Goal: Task Accomplishment & Management: Use online tool/utility

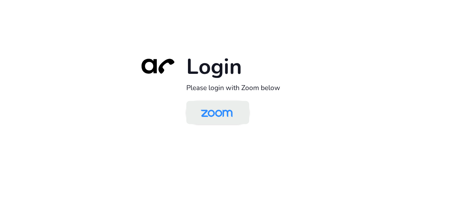
click at [218, 112] on img at bounding box center [217, 112] width 46 height 21
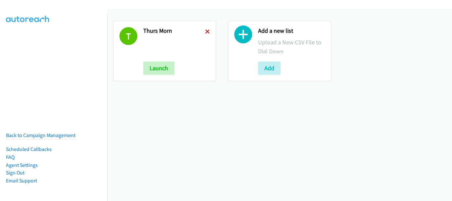
click at [205, 34] on icon at bounding box center [207, 32] width 5 height 5
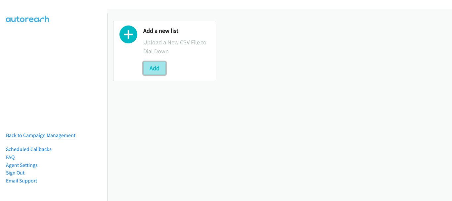
click at [155, 68] on button "Add" at bounding box center [154, 68] width 22 height 13
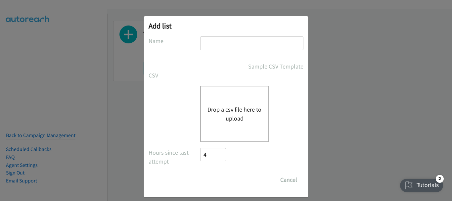
click at [206, 42] on input "text" at bounding box center [251, 43] width 103 height 14
type input "SG"
click at [221, 136] on div "Drop a csv file here to upload" at bounding box center [234, 114] width 69 height 56
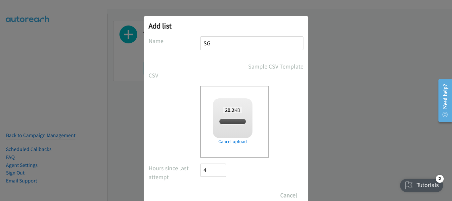
checkbox input "true"
click at [210, 188] on form "No phone fields were returned for that Report or List View Please upload a csv …" at bounding box center [225, 118] width 155 height 165
click at [211, 190] on input "Save List" at bounding box center [217, 195] width 35 height 13
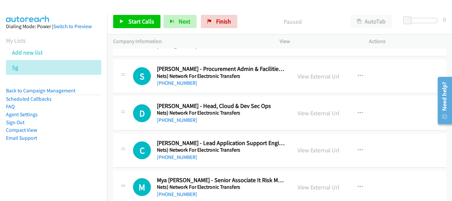
scroll to position [66, 0]
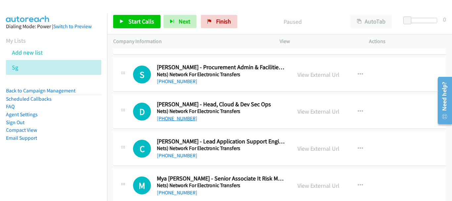
click at [179, 121] on link "+65 8357 7861" at bounding box center [177, 118] width 40 height 6
click at [181, 157] on link "+65 8784 4927" at bounding box center [177, 155] width 40 height 6
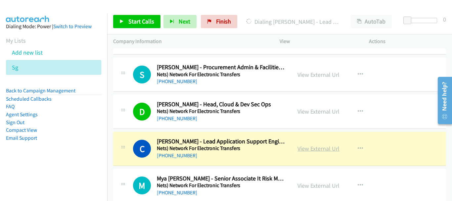
click at [328, 151] on link "View External Url" at bounding box center [318, 149] width 42 height 8
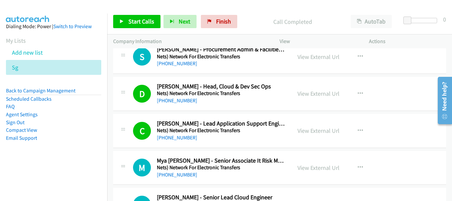
scroll to position [99, 0]
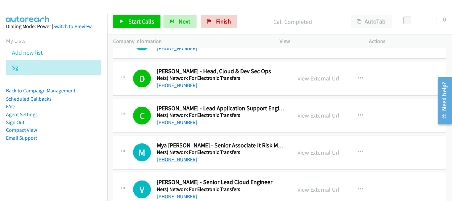
click at [185, 157] on link "+65 8622 5314" at bounding box center [177, 159] width 40 height 6
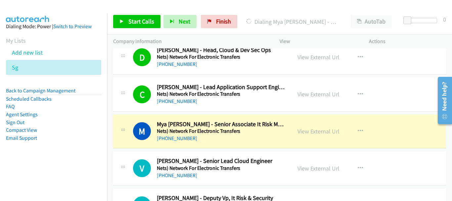
scroll to position [132, 0]
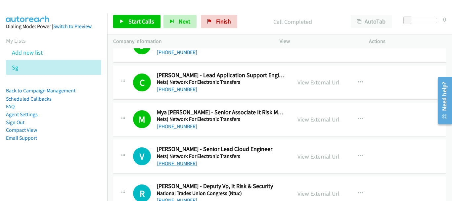
click at [173, 160] on link "+65 9750 3738" at bounding box center [177, 163] width 40 height 6
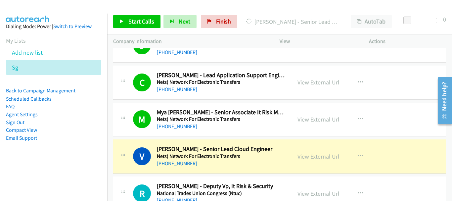
click at [305, 155] on link "View External Url" at bounding box center [318, 156] width 42 height 8
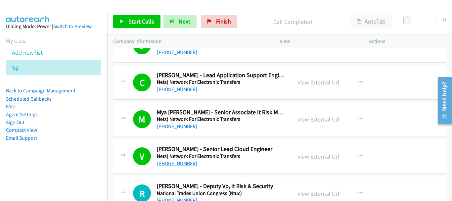
click at [184, 163] on link "+65 9750 3738" at bounding box center [177, 163] width 40 height 6
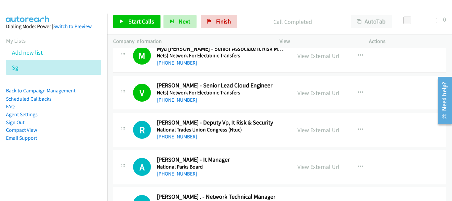
scroll to position [198, 0]
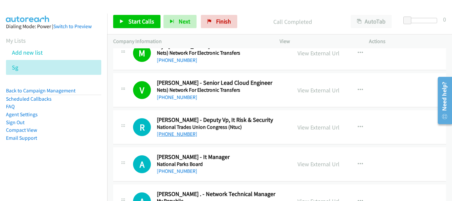
click at [178, 133] on link "+65 8100 0138" at bounding box center [177, 134] width 40 height 6
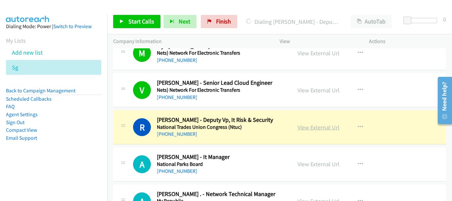
click at [307, 128] on link "View External Url" at bounding box center [318, 127] width 42 height 8
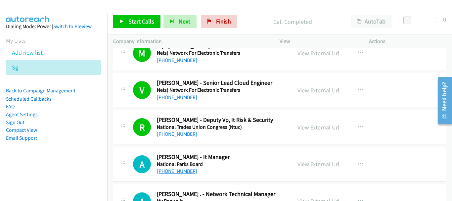
click at [173, 171] on link "+65 9380 9773" at bounding box center [177, 171] width 40 height 6
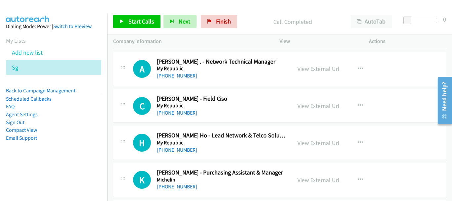
scroll to position [364, 0]
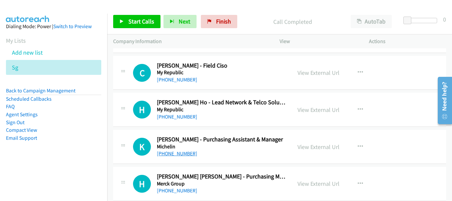
click at [178, 155] on link "+65 8128 5920" at bounding box center [177, 153] width 40 height 6
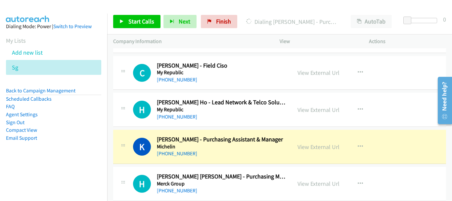
scroll to position [397, 0]
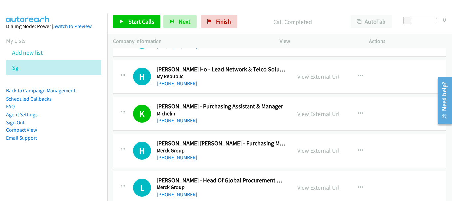
click at [184, 154] on link "+65 9679 9358" at bounding box center [177, 157] width 40 height 6
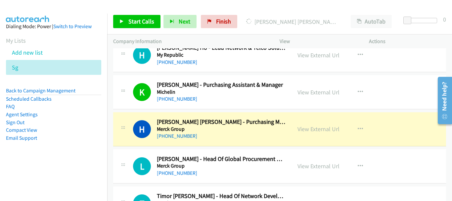
scroll to position [430, 0]
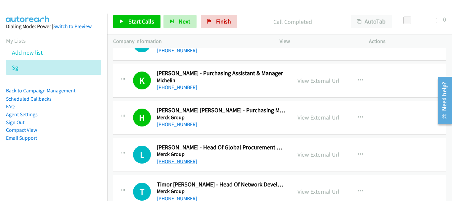
click at [163, 162] on link "+65 9125 0230" at bounding box center [177, 161] width 40 height 6
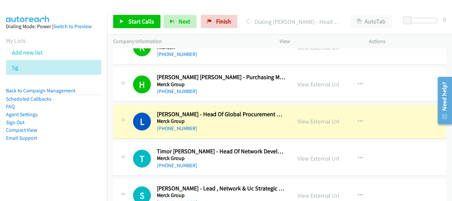
scroll to position [496, 0]
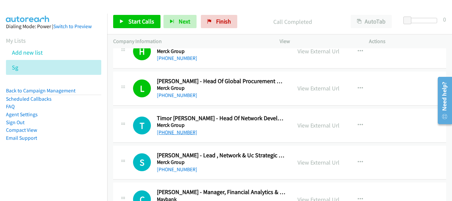
click at [181, 134] on link "+65 9380 8346" at bounding box center [177, 132] width 40 height 6
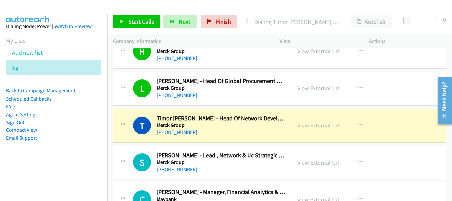
click at [322, 123] on link "View External Url" at bounding box center [318, 125] width 42 height 8
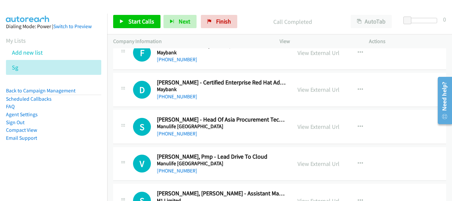
scroll to position [695, 0]
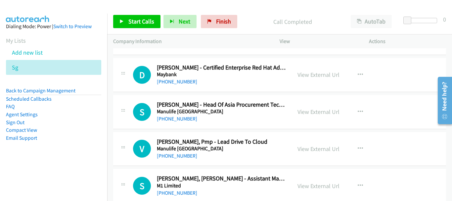
click at [188, 121] on div "+65 8685 6459" at bounding box center [221, 119] width 129 height 8
click at [181, 121] on link "+65 8685 6459" at bounding box center [177, 118] width 40 height 6
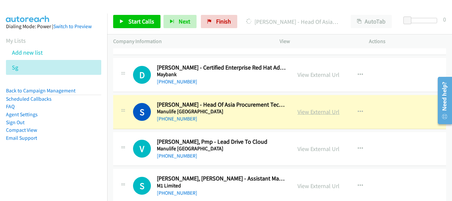
click at [306, 114] on link "View External Url" at bounding box center [318, 112] width 42 height 8
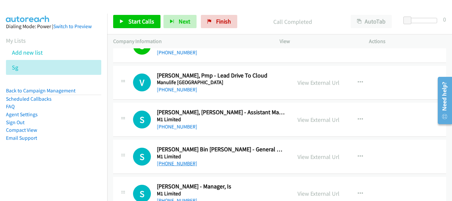
click at [171, 164] on link "+65 9815 3455" at bounding box center [177, 163] width 40 height 6
click at [308, 153] on link "View External Url" at bounding box center [318, 157] width 42 height 8
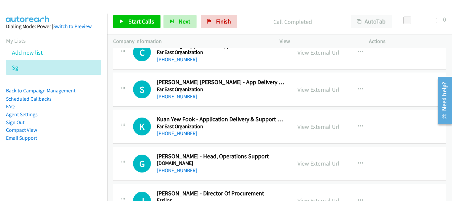
scroll to position [3887, 0]
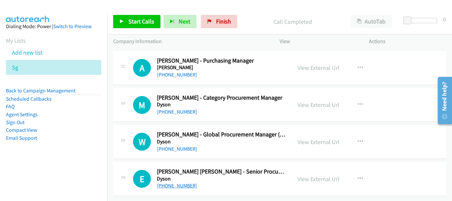
click at [165, 182] on link "+65 9691 1677" at bounding box center [177, 185] width 40 height 6
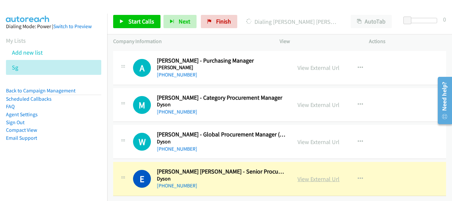
click at [315, 175] on link "View External Url" at bounding box center [318, 179] width 42 height 8
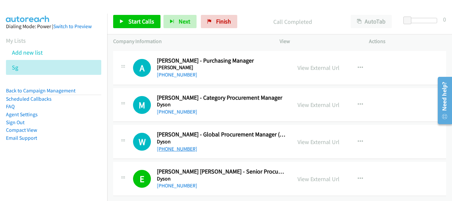
click at [173, 146] on link "+65 8198 6768" at bounding box center [177, 149] width 40 height 6
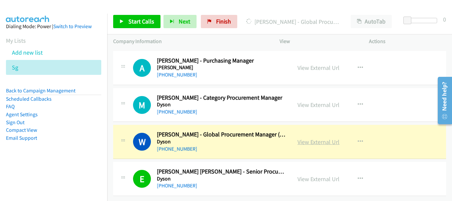
click at [307, 138] on link "View External Url" at bounding box center [318, 142] width 42 height 8
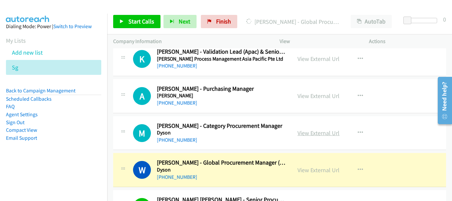
click at [309, 134] on link "View External Url" at bounding box center [318, 133] width 42 height 8
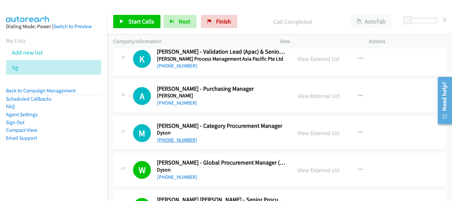
click at [165, 142] on link "+65 9489 9991" at bounding box center [177, 140] width 40 height 6
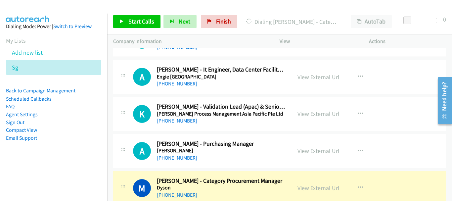
scroll to position [3788, 0]
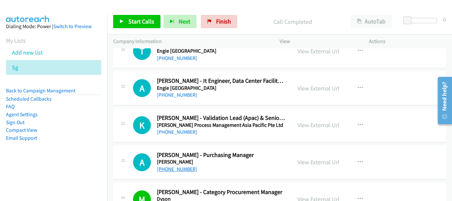
click at [172, 167] on link "+65 8223 3633" at bounding box center [177, 169] width 40 height 6
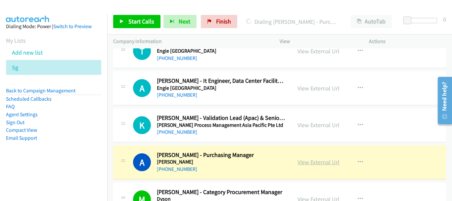
click at [308, 164] on link "View External Url" at bounding box center [318, 162] width 42 height 8
click at [320, 126] on link "View External Url" at bounding box center [318, 125] width 42 height 8
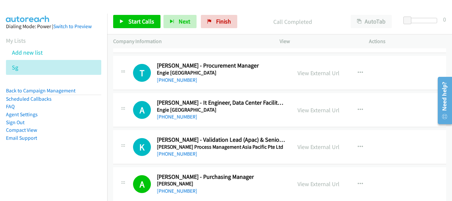
scroll to position [3721, 0]
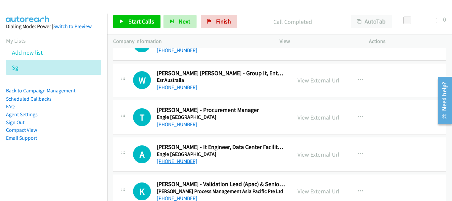
click at [179, 163] on link "+65 9002 5750" at bounding box center [177, 161] width 40 height 6
click at [177, 123] on link "+65 8100 0065" at bounding box center [177, 124] width 40 height 6
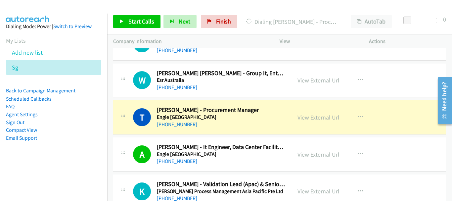
click at [309, 117] on link "View External Url" at bounding box center [318, 117] width 42 height 8
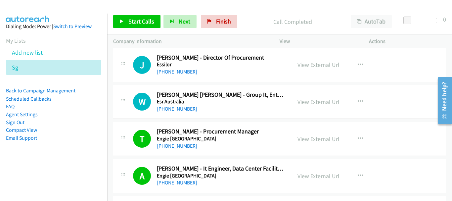
scroll to position [3688, 0]
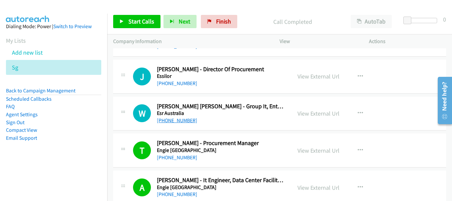
click at [168, 122] on link "+65 9759 5081" at bounding box center [177, 120] width 40 height 6
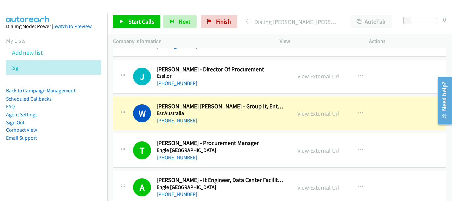
scroll to position [3655, 0]
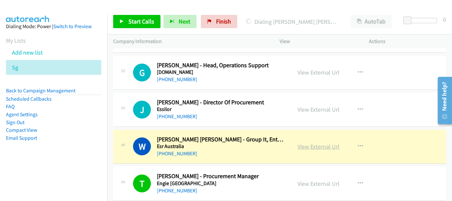
click at [301, 146] on link "View External Url" at bounding box center [318, 147] width 42 height 8
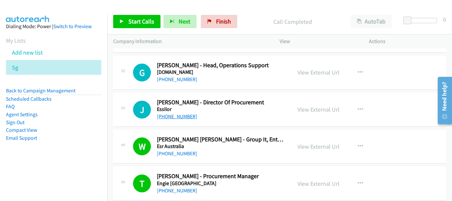
click at [175, 113] on link "+65 8498 3026" at bounding box center [177, 116] width 40 height 6
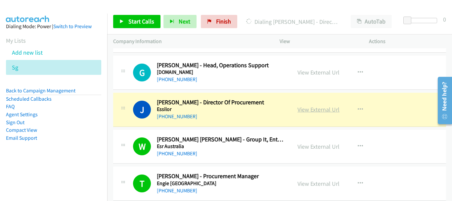
click at [324, 110] on link "View External Url" at bounding box center [318, 110] width 42 height 8
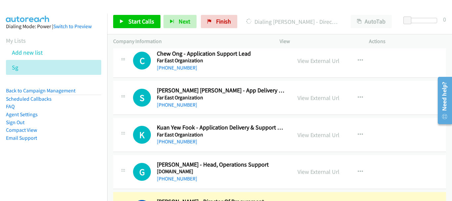
scroll to position [3589, 0]
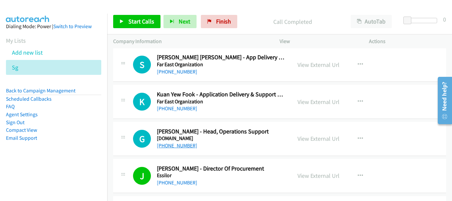
click at [174, 145] on link "+65 9366 3007" at bounding box center [177, 145] width 40 height 6
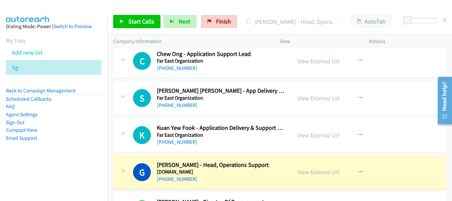
scroll to position [3523, 0]
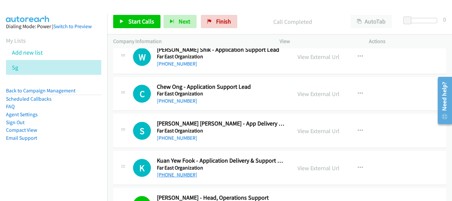
click at [182, 173] on link "+65 8571 2587" at bounding box center [177, 174] width 40 height 6
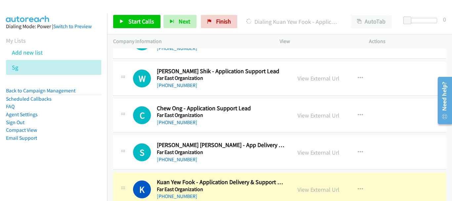
scroll to position [3490, 0]
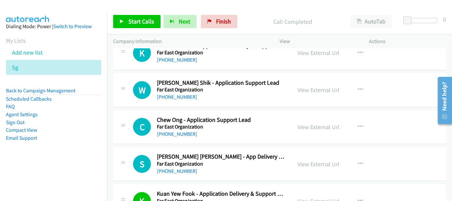
click at [172, 174] on div "+65 9326 2877" at bounding box center [221, 171] width 129 height 8
click at [172, 169] on link "+65 9326 2877" at bounding box center [177, 171] width 40 height 6
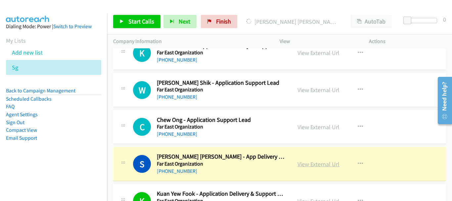
click at [323, 164] on link "View External Url" at bounding box center [318, 164] width 42 height 8
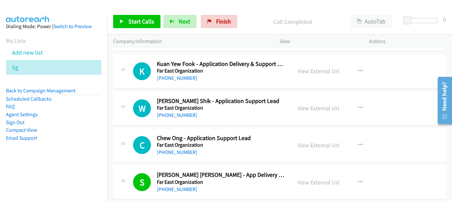
scroll to position [3457, 0]
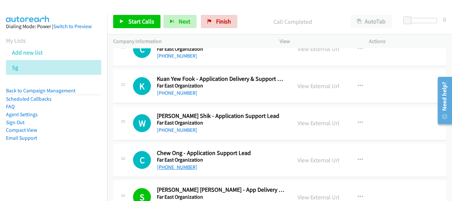
click at [182, 166] on link "+65 8907 2483" at bounding box center [177, 167] width 40 height 6
click at [177, 127] on link "+65 8907 2430" at bounding box center [177, 130] width 40 height 6
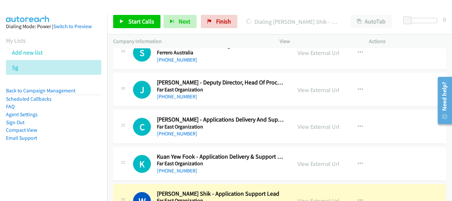
scroll to position [3391, 0]
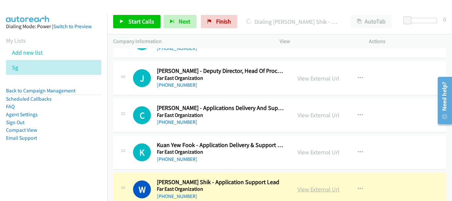
click at [315, 191] on link "View External Url" at bounding box center [318, 189] width 42 height 8
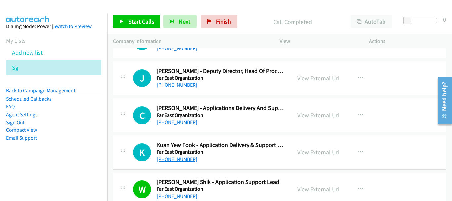
click at [186, 158] on link "+65 8907 2435" at bounding box center [177, 159] width 40 height 6
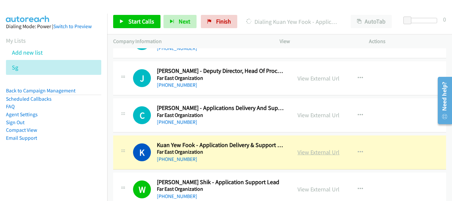
click at [298, 151] on link "View External Url" at bounding box center [318, 152] width 42 height 8
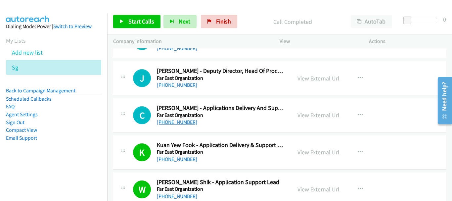
click at [171, 122] on link "+65 9631 0706" at bounding box center [177, 122] width 40 height 6
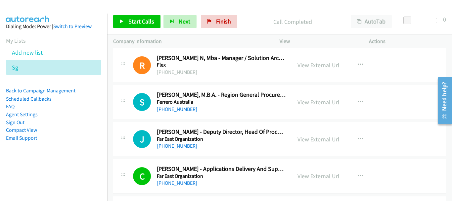
scroll to position [3325, 0]
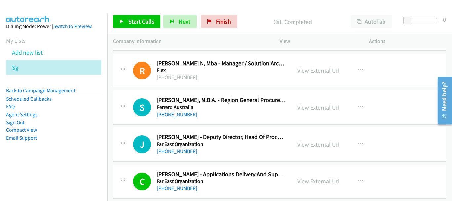
click at [177, 154] on div "+65 9233 0821" at bounding box center [221, 151] width 129 height 8
click at [177, 151] on link "+65 9233 0821" at bounding box center [177, 151] width 40 height 6
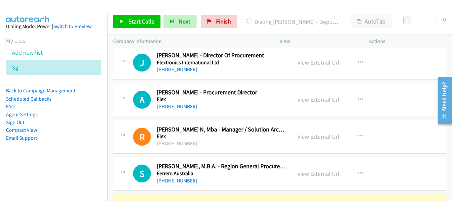
scroll to position [3291, 0]
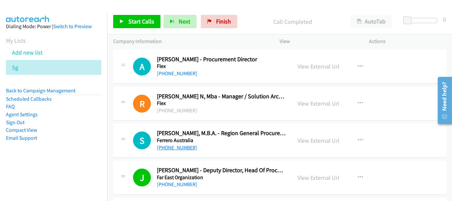
click at [172, 149] on link "+65 9645 1516" at bounding box center [177, 147] width 40 height 6
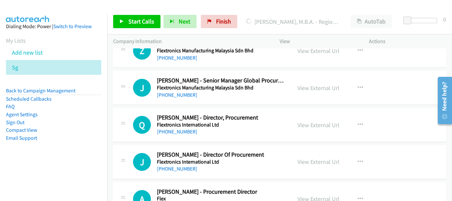
scroll to position [3192, 0]
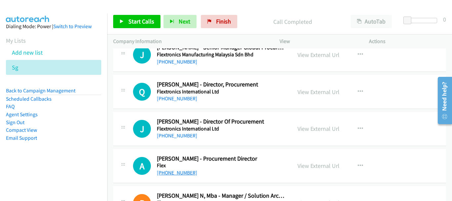
click at [175, 174] on link "+65 8122 1501" at bounding box center [177, 172] width 40 height 6
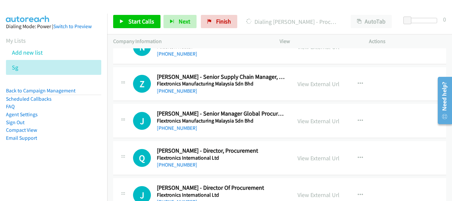
scroll to position [3159, 0]
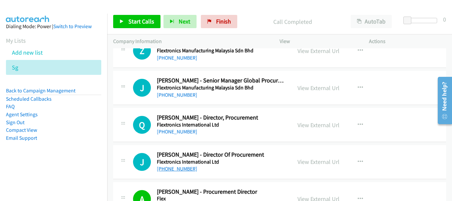
click at [184, 172] on link "+65 9680 5834" at bounding box center [177, 168] width 40 height 6
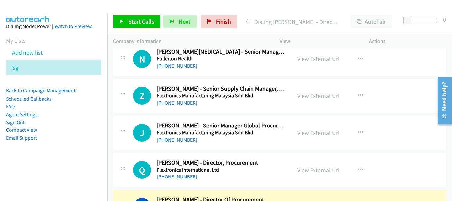
scroll to position [3126, 0]
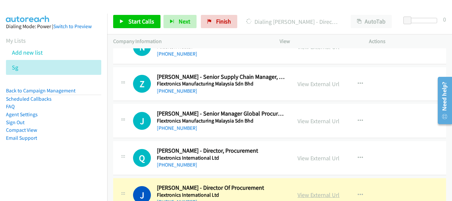
click at [322, 193] on link "View External Url" at bounding box center [318, 195] width 42 height 8
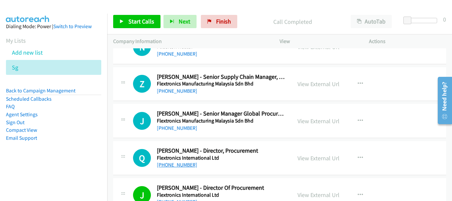
click at [183, 165] on link "+65 8126 9874" at bounding box center [177, 164] width 40 height 6
click at [178, 131] on div "+65 9648 6582" at bounding box center [221, 128] width 129 height 8
click at [178, 130] on link "+65 9648 6582" at bounding box center [177, 128] width 40 height 6
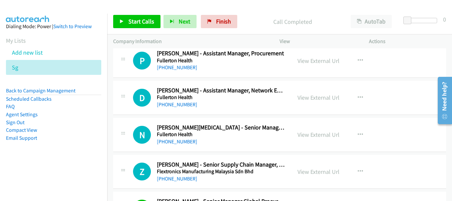
scroll to position [3027, 0]
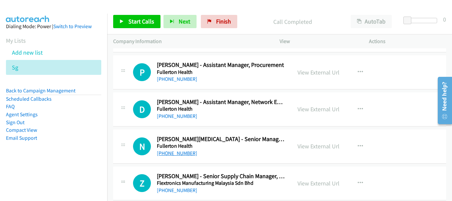
click at [183, 153] on link "+65 9799 2430" at bounding box center [177, 153] width 40 height 6
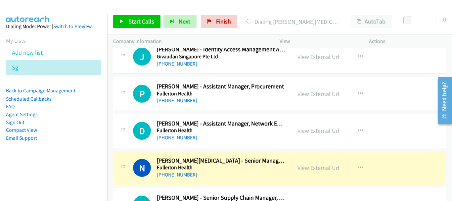
scroll to position [2994, 0]
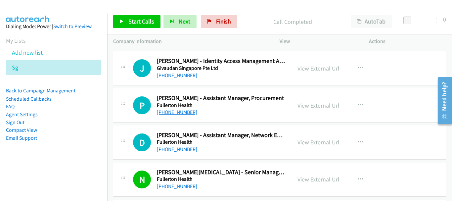
click at [179, 113] on link "+65 9889 7130" at bounding box center [177, 112] width 40 height 6
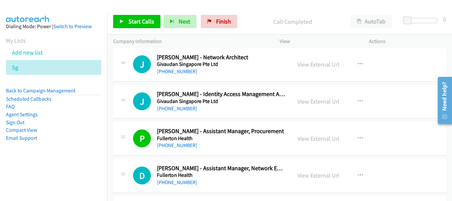
scroll to position [2928, 0]
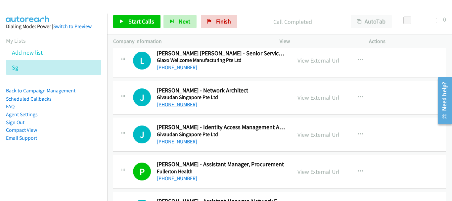
click at [176, 105] on link "+65 9642 0132" at bounding box center [177, 104] width 40 height 6
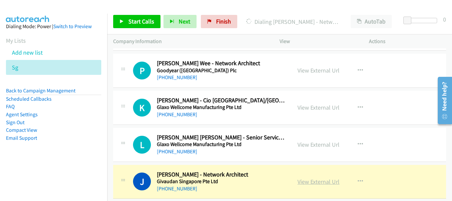
scroll to position [2828, 0]
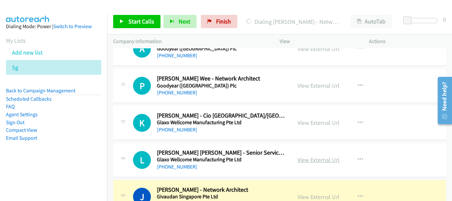
click at [312, 161] on link "View External Url" at bounding box center [318, 160] width 42 height 8
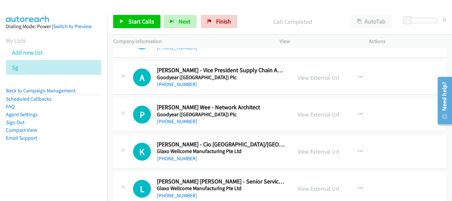
scroll to position [2762, 0]
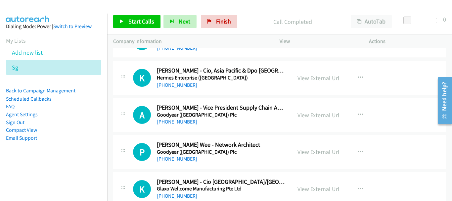
click at [180, 159] on link "+65 9618 1973" at bounding box center [177, 158] width 40 height 6
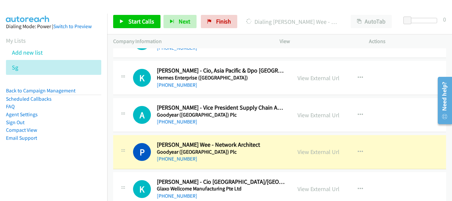
scroll to position [2729, 0]
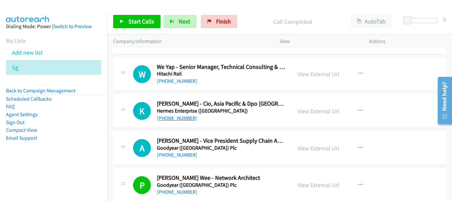
click at [181, 119] on link "+65 9780 0490" at bounding box center [177, 118] width 40 height 6
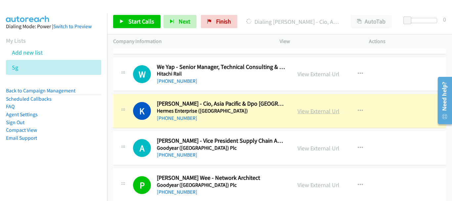
click at [323, 111] on link "View External Url" at bounding box center [318, 111] width 42 height 8
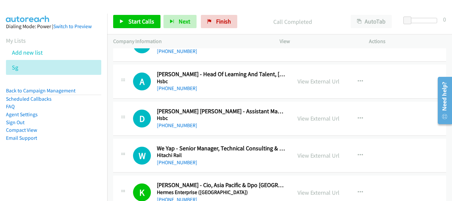
scroll to position [2630, 0]
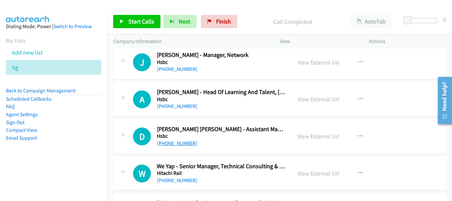
click at [171, 140] on link "+65 8750 6435" at bounding box center [177, 143] width 40 height 6
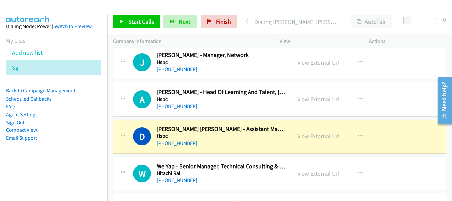
click at [304, 138] on link "View External Url" at bounding box center [318, 136] width 42 height 8
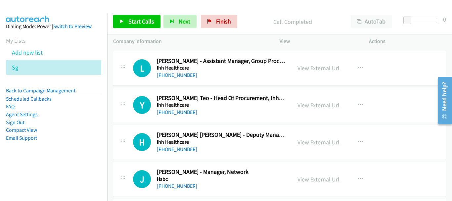
scroll to position [2498, 0]
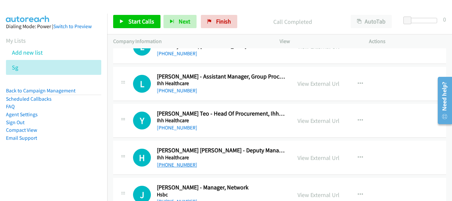
click at [181, 164] on link "+65 9099 6302" at bounding box center [177, 164] width 40 height 6
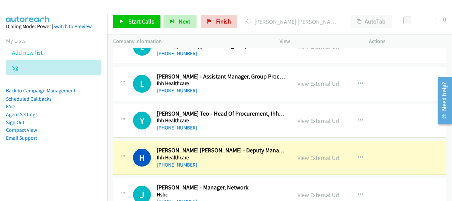
scroll to position [2465, 0]
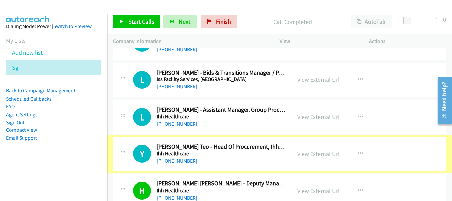
click at [181, 163] on link "+65 9875 7705" at bounding box center [177, 160] width 40 height 6
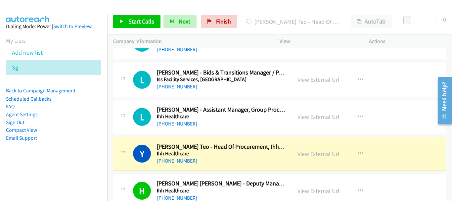
scroll to position [2432, 0]
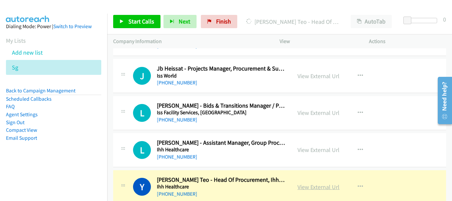
click at [318, 185] on link "View External Url" at bounding box center [318, 187] width 42 height 8
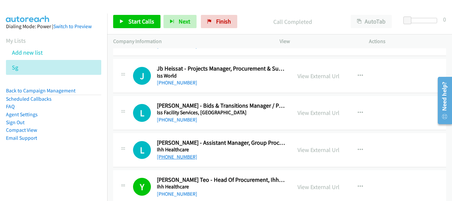
click at [185, 154] on link "+65 9696 3618" at bounding box center [177, 156] width 40 height 6
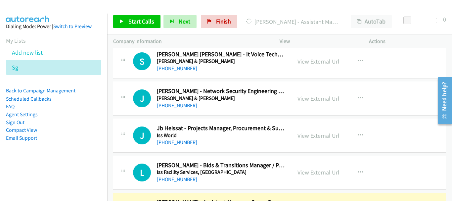
scroll to position [2365, 0]
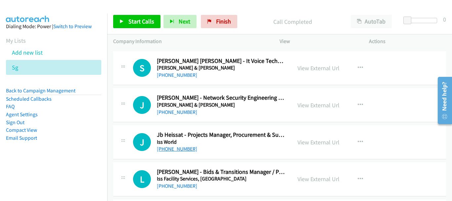
click at [171, 148] on link "+65 9617 0792" at bounding box center [177, 149] width 40 height 6
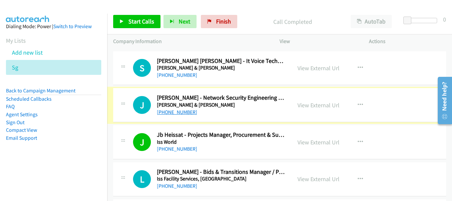
click at [168, 112] on link "+65 8168 9106" at bounding box center [177, 112] width 40 height 6
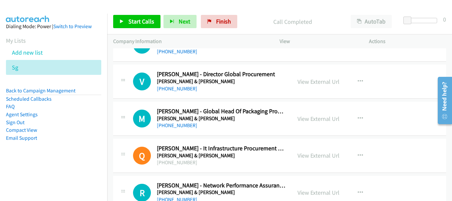
scroll to position [2134, 0]
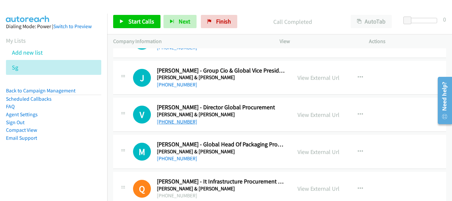
click at [184, 121] on link "+65 9855 2353" at bounding box center [177, 121] width 40 height 6
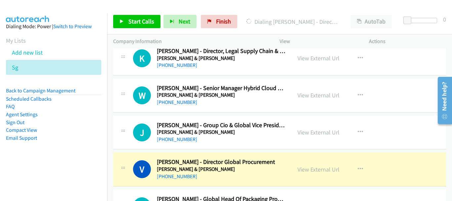
scroll to position [2068, 0]
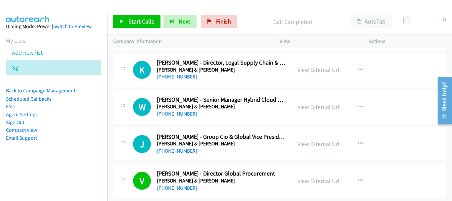
click at [166, 152] on link "+65 9339 4047" at bounding box center [177, 151] width 40 height 6
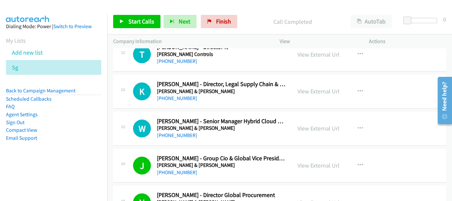
scroll to position [2035, 0]
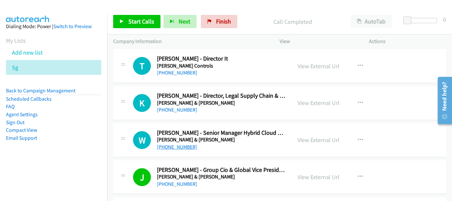
click at [183, 148] on link "+65 9752 1533" at bounding box center [177, 147] width 40 height 6
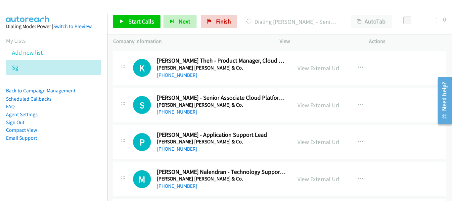
scroll to position [1803, 0]
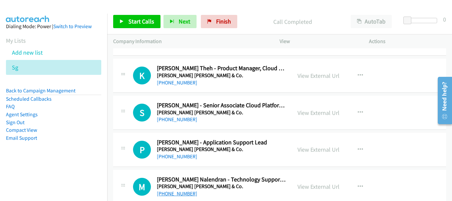
click at [179, 194] on link "+65 8233 5425" at bounding box center [177, 193] width 40 height 6
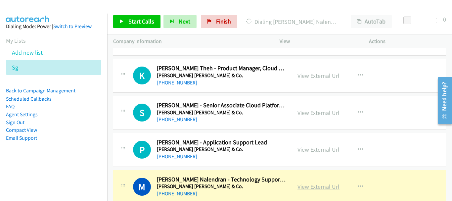
click at [323, 187] on link "View External Url" at bounding box center [318, 187] width 42 height 8
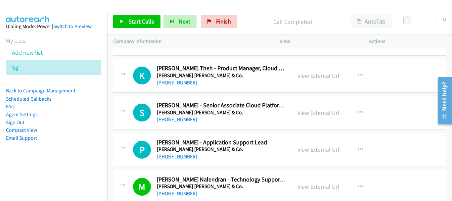
click at [176, 155] on link "+65 9652 2524" at bounding box center [177, 156] width 40 height 6
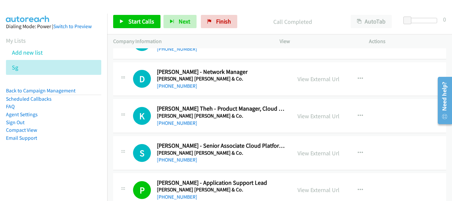
scroll to position [1737, 0]
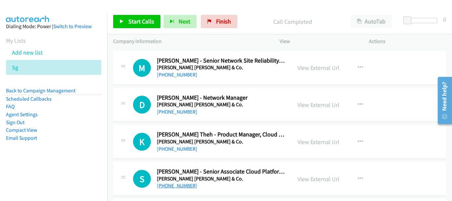
click at [166, 188] on link "+65 9833 8576" at bounding box center [177, 185] width 40 height 6
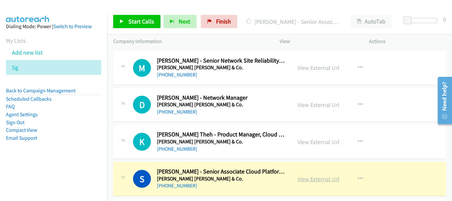
click at [308, 177] on link "View External Url" at bounding box center [318, 179] width 42 height 8
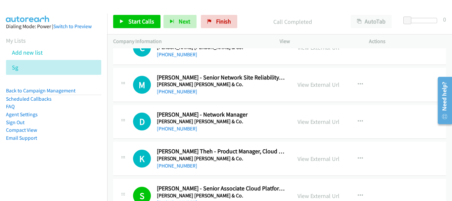
scroll to position [1704, 0]
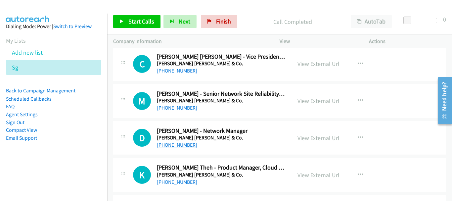
click at [171, 145] on link "+65 9247 5067" at bounding box center [177, 145] width 40 height 6
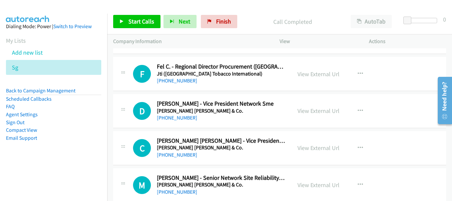
scroll to position [1605, 0]
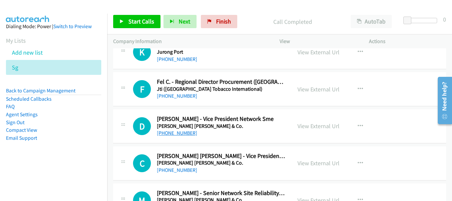
click at [170, 133] on link "+65 8152 9212" at bounding box center [177, 133] width 40 height 6
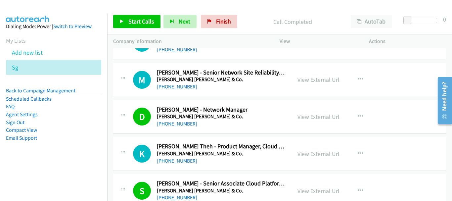
scroll to position [1737, 0]
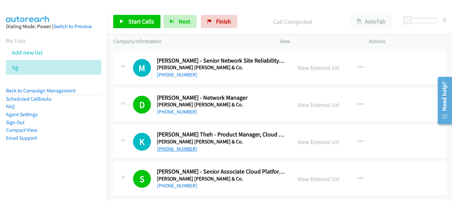
click at [172, 151] on link "+65 8181 4153" at bounding box center [177, 149] width 40 height 6
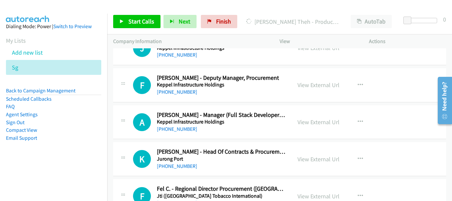
scroll to position [1506, 0]
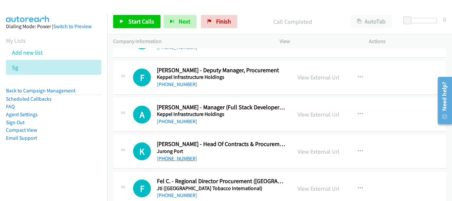
click at [175, 159] on link "+65 9635 4224" at bounding box center [177, 158] width 40 height 6
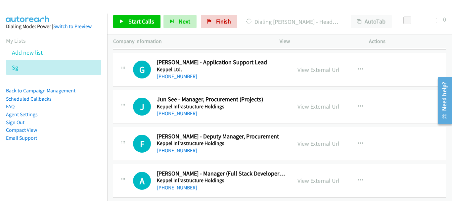
scroll to position [1472, 0]
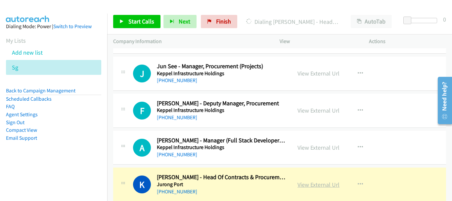
click at [302, 182] on link "View External Url" at bounding box center [318, 185] width 42 height 8
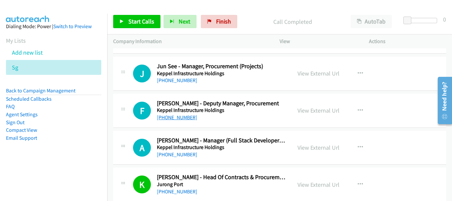
click at [183, 117] on link "+65 8838 3234" at bounding box center [177, 117] width 40 height 6
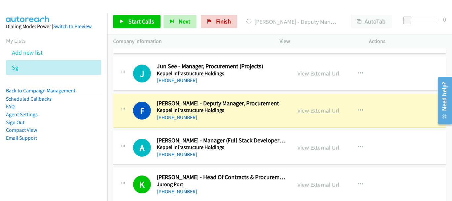
click at [316, 110] on link "View External Url" at bounding box center [318, 110] width 42 height 8
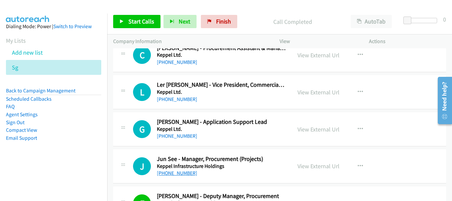
scroll to position [1340, 0]
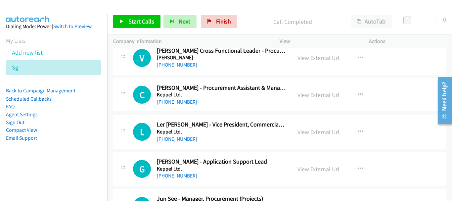
click at [178, 177] on link "+65 9797 9249" at bounding box center [177, 175] width 40 height 6
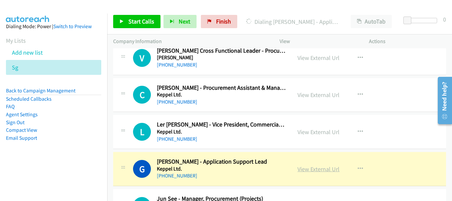
click at [329, 168] on link "View External Url" at bounding box center [318, 169] width 42 height 8
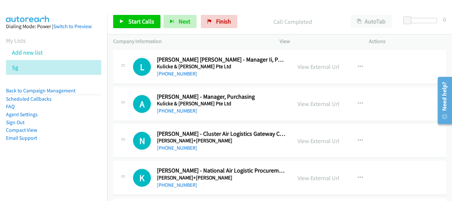
scroll to position [1109, 0]
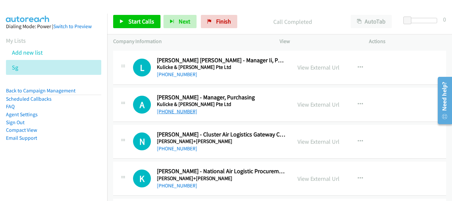
click at [173, 113] on link "+65 9793 6098" at bounding box center [177, 111] width 40 height 6
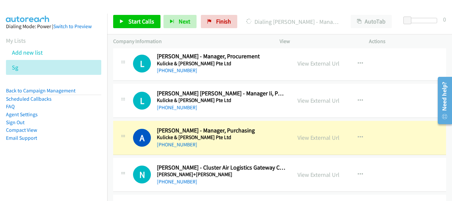
scroll to position [1042, 0]
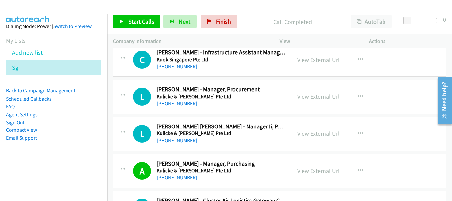
click at [179, 141] on link "+65 9129 9563" at bounding box center [177, 140] width 40 height 6
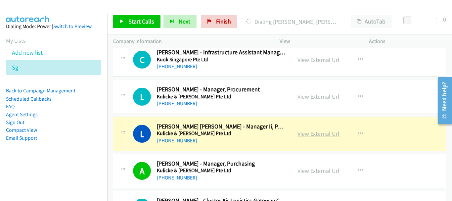
click at [310, 134] on link "View External Url" at bounding box center [318, 134] width 42 height 8
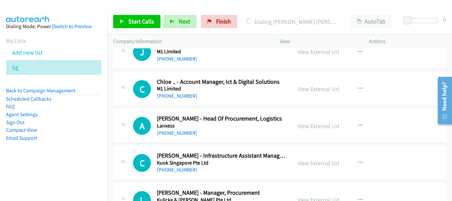
scroll to position [943, 0]
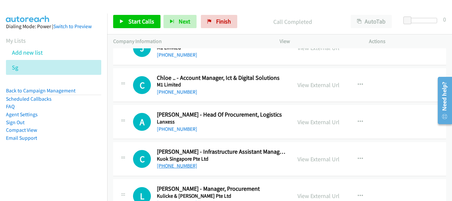
click at [183, 167] on link "+65 9441 3502" at bounding box center [177, 165] width 40 height 6
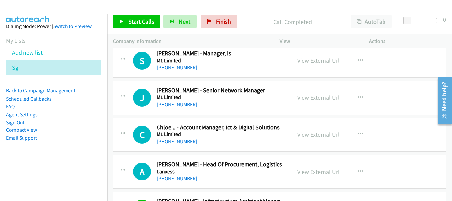
scroll to position [910, 0]
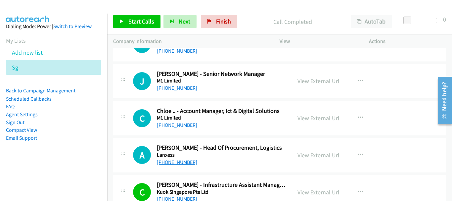
click at [181, 164] on link "+65 9199 5717" at bounding box center [177, 162] width 40 height 6
click at [179, 166] on div "A Callback Scheduled Ang Seng - Head Of Procurement, Logistics Lanxess Asia/Sin…" at bounding box center [279, 155] width 333 height 34
click at [179, 162] on link "+65 9199 5717" at bounding box center [177, 162] width 40 height 6
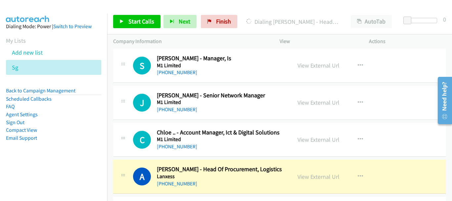
scroll to position [877, 0]
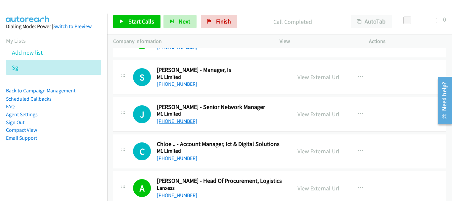
click at [182, 119] on link "+65 8198 8384" at bounding box center [177, 121] width 40 height 6
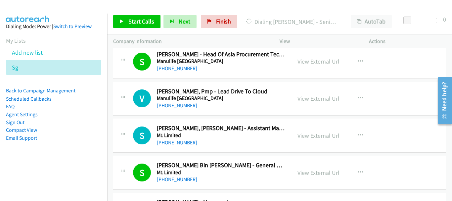
scroll to position [712, 0]
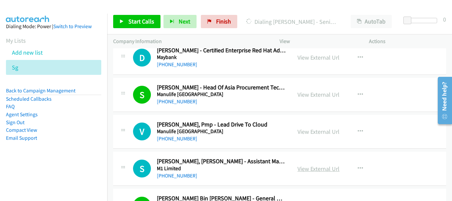
click at [308, 169] on link "View External Url" at bounding box center [318, 169] width 42 height 8
click at [168, 173] on link "+65 9710 7359" at bounding box center [177, 175] width 40 height 6
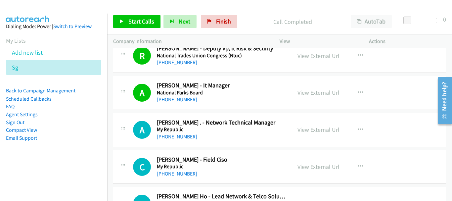
scroll to position [282, 0]
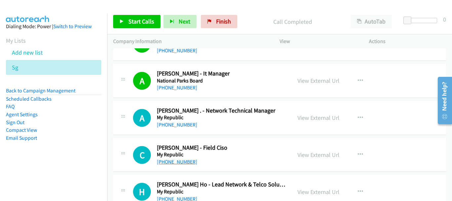
click at [181, 164] on link "+65 8742 3848" at bounding box center [177, 161] width 40 height 6
click at [172, 121] on div "+65 9724 7097" at bounding box center [221, 125] width 129 height 8
click at [172, 123] on link "+65 9724 7097" at bounding box center [177, 124] width 40 height 6
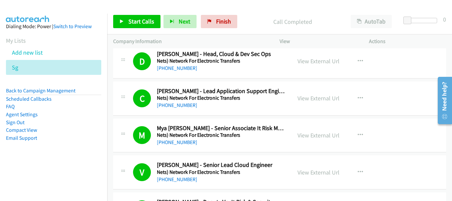
scroll to position [17, 0]
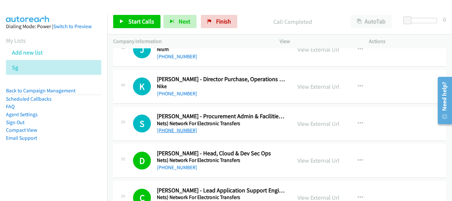
click at [178, 132] on link "+65 9273 3263" at bounding box center [177, 130] width 40 height 6
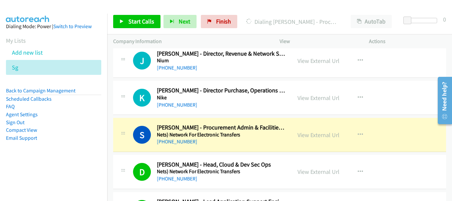
scroll to position [0, 0]
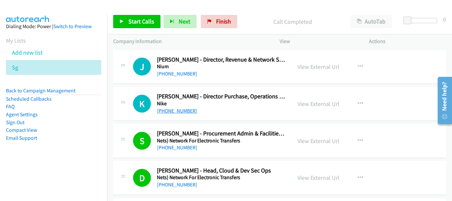
click at [179, 111] on link "+65 9746 1640" at bounding box center [177, 110] width 40 height 6
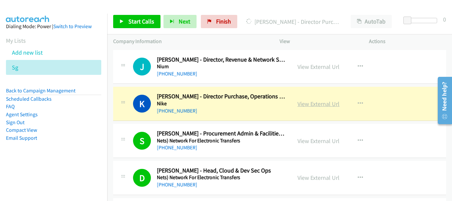
click at [331, 104] on link "View External Url" at bounding box center [318, 104] width 42 height 8
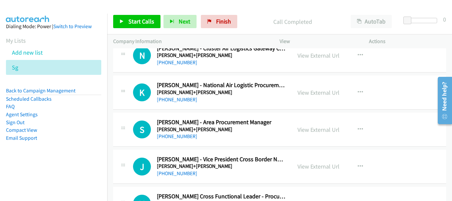
scroll to position [1200, 0]
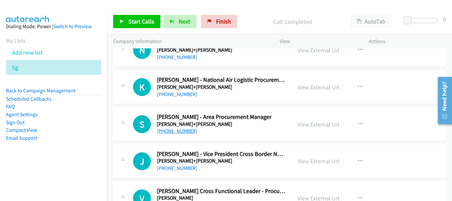
click at [185, 132] on link "+65 9061 0745" at bounding box center [177, 131] width 40 height 6
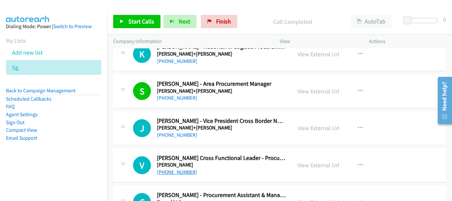
click at [168, 173] on link "+65 9231 3381" at bounding box center [177, 172] width 40 height 6
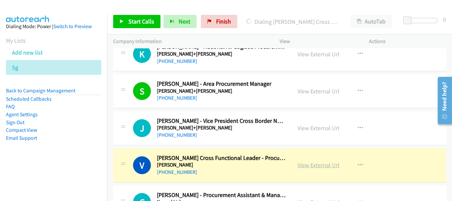
click at [303, 166] on link "View External Url" at bounding box center [318, 165] width 42 height 8
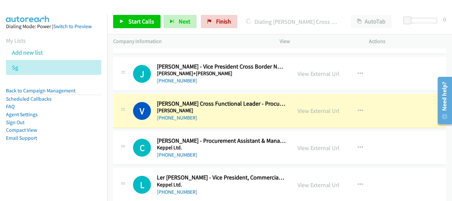
scroll to position [1299, 0]
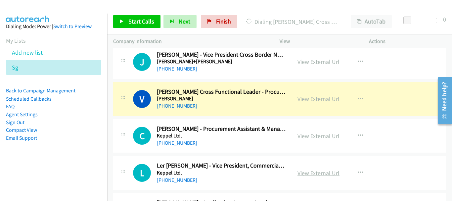
click at [314, 176] on link "View External Url" at bounding box center [318, 173] width 42 height 8
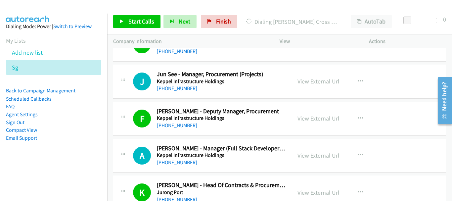
scroll to position [1531, 0]
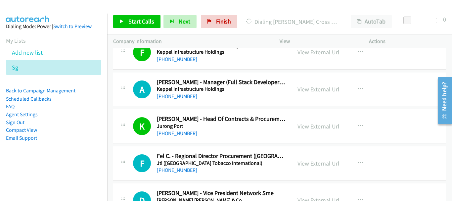
click at [305, 164] on link "View External Url" at bounding box center [318, 163] width 42 height 8
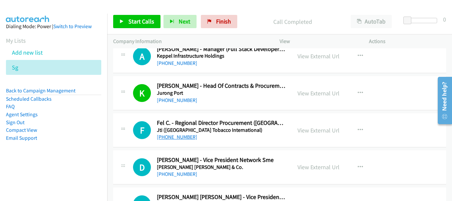
click at [175, 136] on link "+65 9788 8552" at bounding box center [177, 137] width 40 height 6
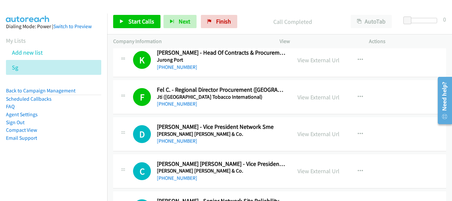
scroll to position [1630, 0]
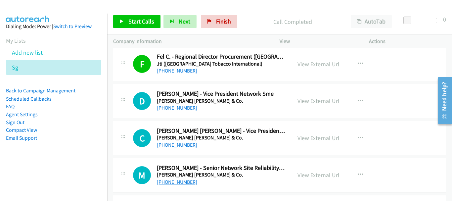
click at [184, 182] on link "+65 9270 4875" at bounding box center [177, 182] width 40 height 6
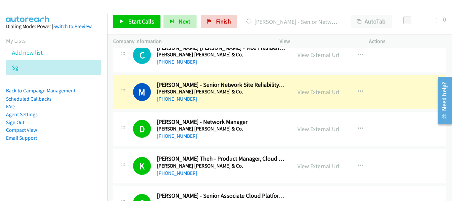
scroll to position [1696, 0]
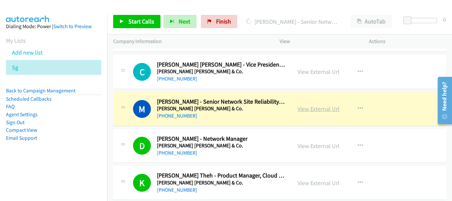
click at [314, 110] on link "View External Url" at bounding box center [318, 109] width 42 height 8
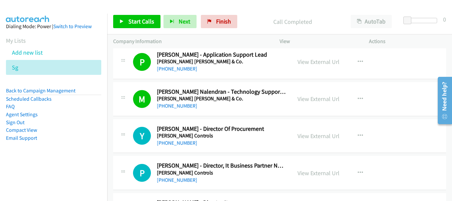
scroll to position [1894, 0]
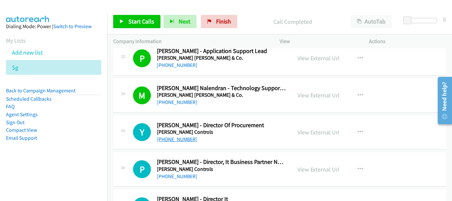
click at [181, 137] on link "+65 9625 4377" at bounding box center [177, 139] width 40 height 6
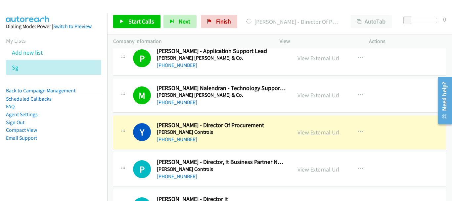
click at [328, 132] on link "View External Url" at bounding box center [318, 132] width 42 height 8
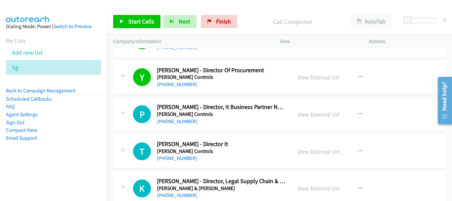
scroll to position [1961, 0]
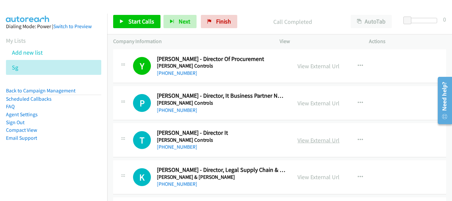
click at [306, 140] on link "View External Url" at bounding box center [318, 140] width 42 height 8
click at [183, 145] on link "+65 8322 0309" at bounding box center [177, 147] width 40 height 6
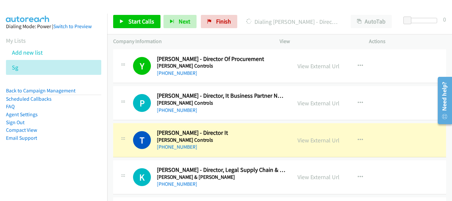
scroll to position [1994, 0]
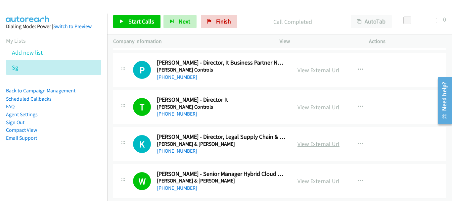
click at [309, 143] on link "View External Url" at bounding box center [318, 144] width 42 height 8
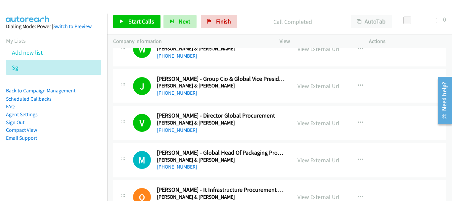
scroll to position [2126, 0]
click at [314, 158] on link "View External Url" at bounding box center [318, 160] width 42 height 8
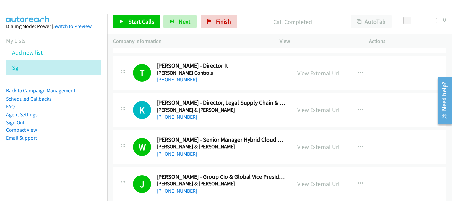
scroll to position [2027, 0]
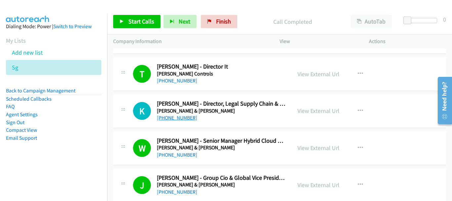
click at [178, 116] on link "+65 9657 3194" at bounding box center [177, 117] width 40 height 6
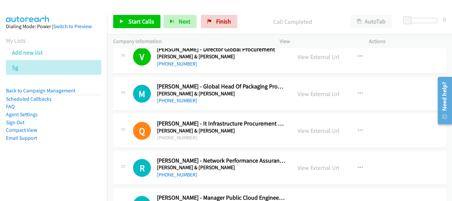
scroll to position [2192, 0]
click at [314, 170] on link "View External Url" at bounding box center [318, 167] width 42 height 8
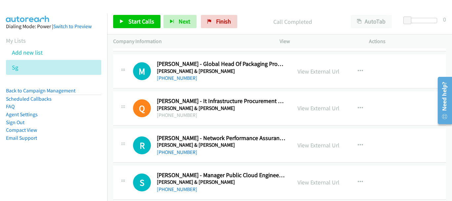
scroll to position [2225, 0]
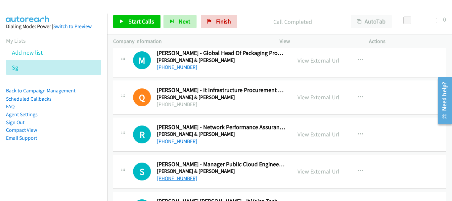
click at [184, 179] on link "+65 8490 3813" at bounding box center [177, 178] width 40 height 6
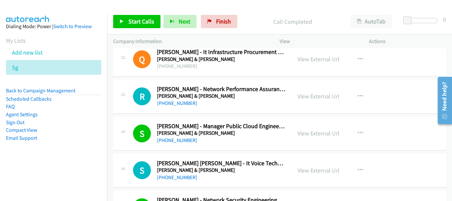
scroll to position [2291, 0]
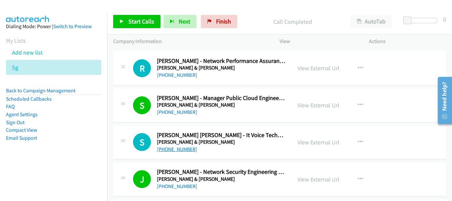
click at [181, 148] on link "+65 9680 1294" at bounding box center [177, 149] width 40 height 6
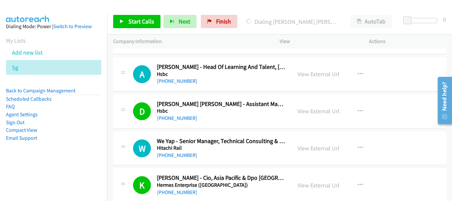
scroll to position [2304, 0]
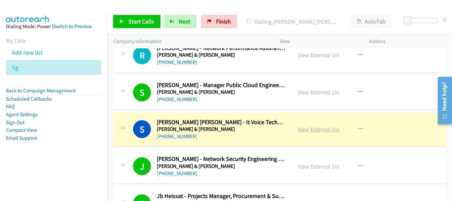
click at [300, 130] on link "View External Url" at bounding box center [318, 129] width 42 height 8
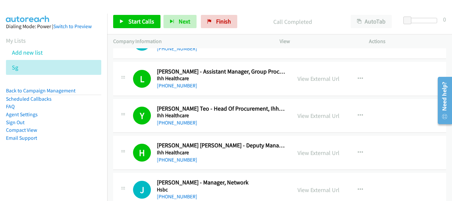
scroll to position [2536, 0]
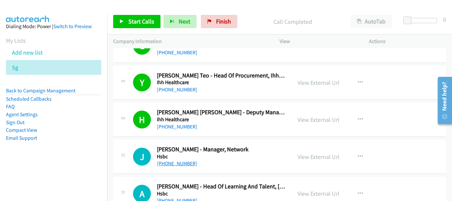
click at [161, 161] on link "+65 8128 5543" at bounding box center [177, 163] width 40 height 6
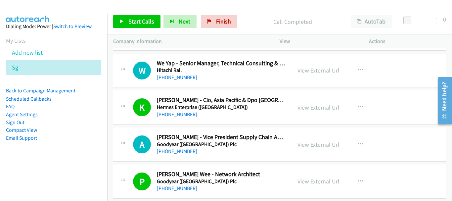
scroll to position [2734, 0]
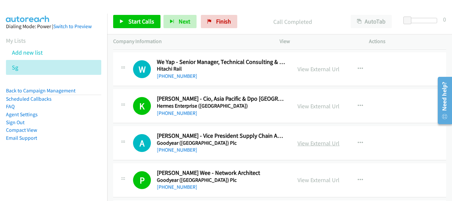
click at [313, 145] on link "View External Url" at bounding box center [318, 143] width 42 height 8
click at [175, 149] on link "+65 9068 5494" at bounding box center [177, 150] width 40 height 6
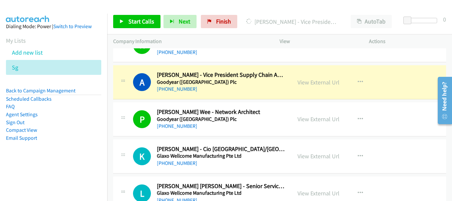
scroll to position [2800, 0]
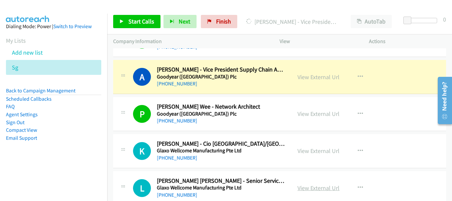
click at [315, 191] on link "View External Url" at bounding box center [318, 188] width 42 height 8
click at [318, 153] on link "View External Url" at bounding box center [318, 151] width 42 height 8
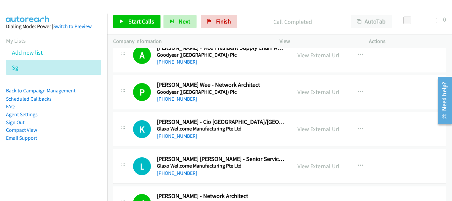
scroll to position [2833, 0]
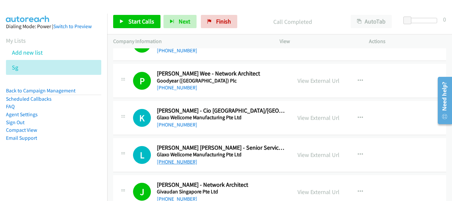
click at [181, 162] on link "+65 9271 8722" at bounding box center [177, 161] width 40 height 6
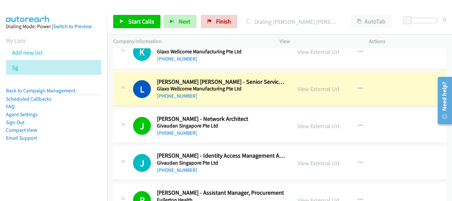
scroll to position [2900, 0]
click at [318, 166] on link "View External Url" at bounding box center [318, 163] width 42 height 8
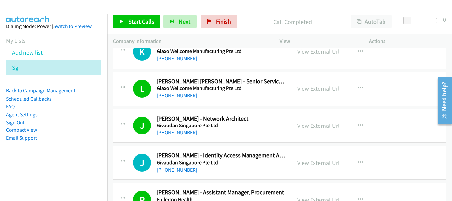
click at [177, 165] on h5 "Givaudan Singapore Pte Ltd" at bounding box center [221, 162] width 129 height 7
click at [177, 169] on link "+65 8388 3089" at bounding box center [177, 169] width 40 height 6
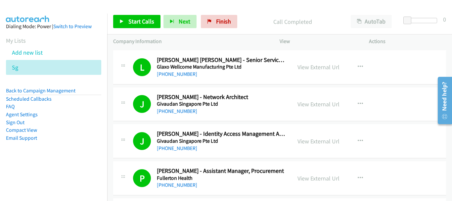
scroll to position [2999, 0]
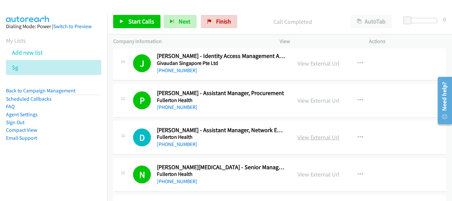
click at [330, 135] on link "View External Url" at bounding box center [318, 137] width 42 height 8
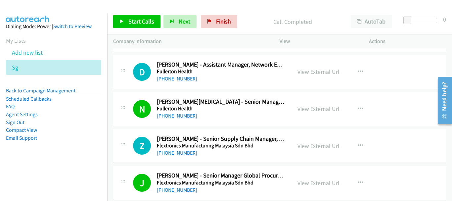
scroll to position [3065, 0]
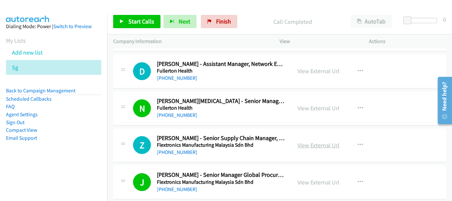
click at [312, 147] on link "View External Url" at bounding box center [318, 145] width 42 height 8
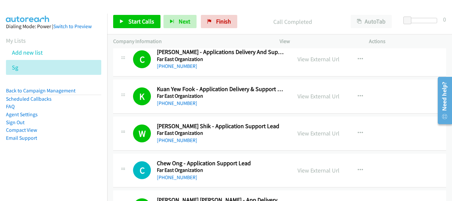
scroll to position [3462, 0]
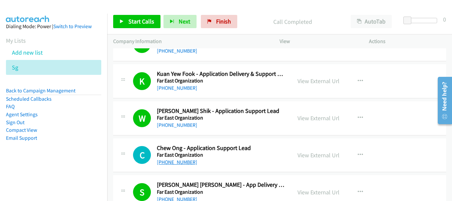
click at [179, 162] on link "+65 8907 2483" at bounding box center [177, 162] width 40 height 6
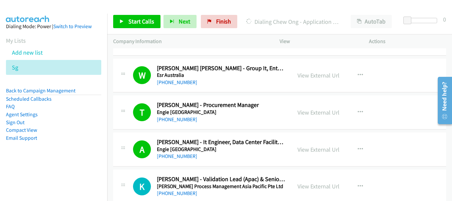
scroll to position [3759, 0]
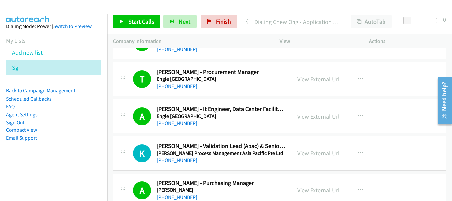
click at [304, 153] on link "View External Url" at bounding box center [318, 153] width 42 height 8
click at [182, 160] on link "+65 9383 3180" at bounding box center [177, 160] width 40 height 6
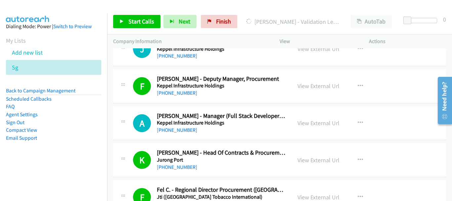
scroll to position [1606, 0]
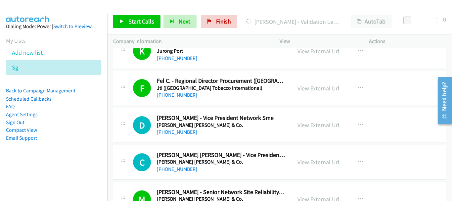
drag, startPoint x: 450, startPoint y: 156, endPoint x: 4, endPoint y: 36, distance: 461.5
click at [303, 162] on link "View External Url" at bounding box center [318, 162] width 42 height 8
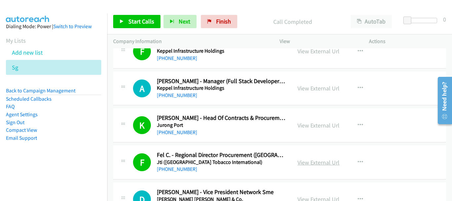
scroll to position [1506, 0]
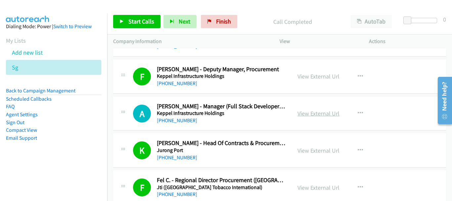
click at [316, 112] on link "View External Url" at bounding box center [318, 113] width 42 height 8
click at [176, 120] on link "+65 9760 2987" at bounding box center [177, 120] width 40 height 6
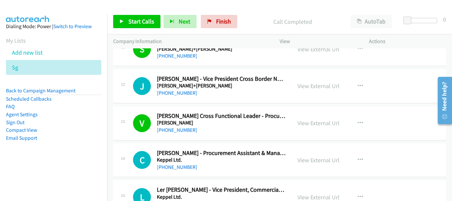
scroll to position [1242, 0]
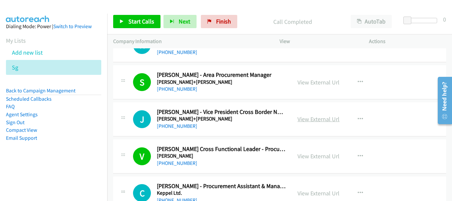
click at [318, 118] on link "View External Url" at bounding box center [318, 119] width 42 height 8
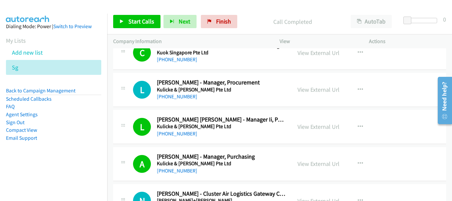
scroll to position [1043, 0]
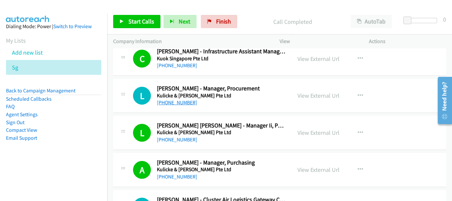
click at [175, 102] on link "+65 9633 9906" at bounding box center [177, 102] width 40 height 6
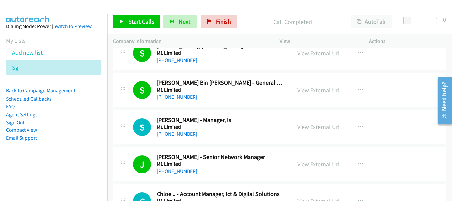
scroll to position [812, 0]
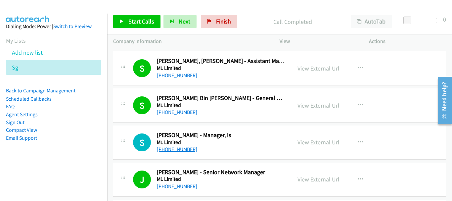
click at [172, 150] on link "+65 9686 4885" at bounding box center [177, 149] width 40 height 6
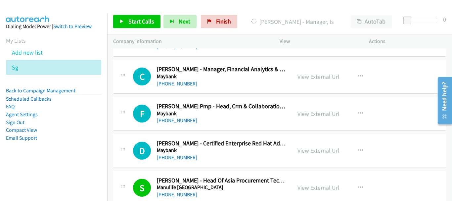
scroll to position [614, 0]
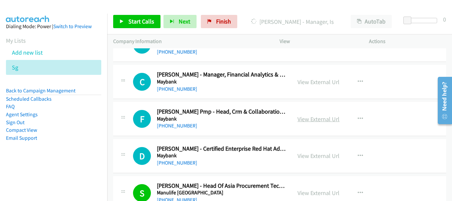
click at [308, 116] on link "View External Url" at bounding box center [318, 119] width 42 height 8
click at [327, 81] on link "View External Url" at bounding box center [318, 82] width 42 height 8
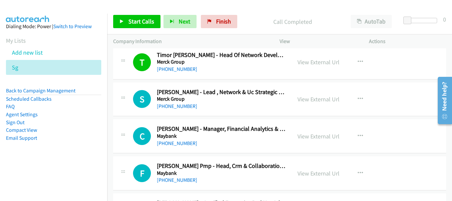
scroll to position [547, 0]
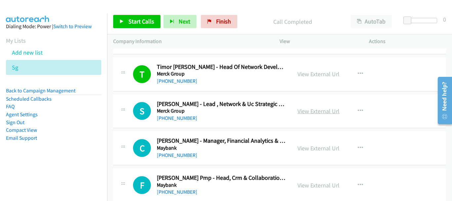
click at [300, 110] on link "View External Url" at bounding box center [318, 111] width 42 height 8
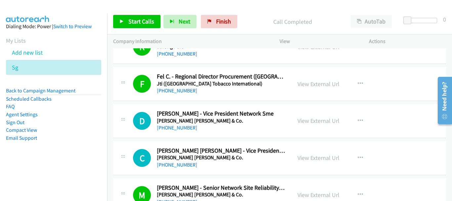
scroll to position [1630, 0]
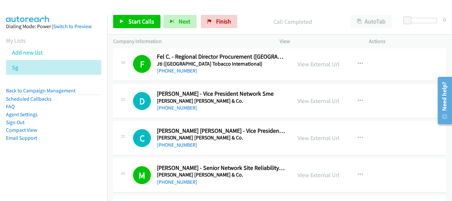
drag, startPoint x: 450, startPoint y: 66, endPoint x: 6, endPoint y: 35, distance: 445.0
click at [178, 109] on link "+65 8152 9212" at bounding box center [177, 108] width 40 height 6
click at [180, 144] on link "+65 9624 8668" at bounding box center [177, 145] width 40 height 6
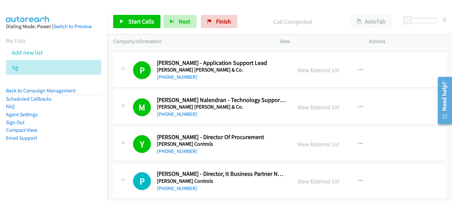
scroll to position [1894, 0]
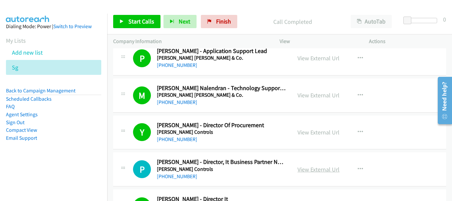
click at [324, 169] on link "View External Url" at bounding box center [318, 169] width 42 height 8
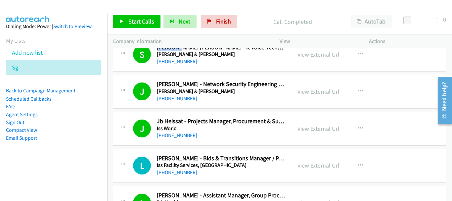
scroll to position [2391, 0]
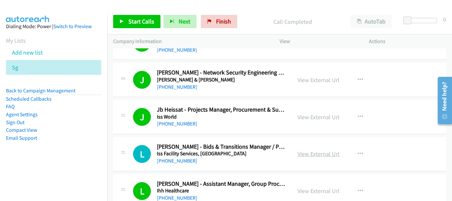
click at [305, 154] on link "View External Url" at bounding box center [318, 154] width 42 height 8
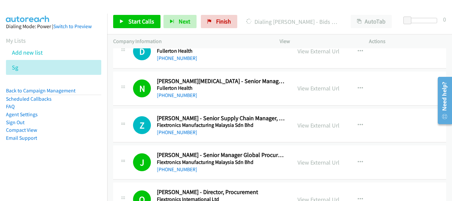
scroll to position [3085, 0]
click at [314, 125] on link "View External Url" at bounding box center [318, 125] width 42 height 8
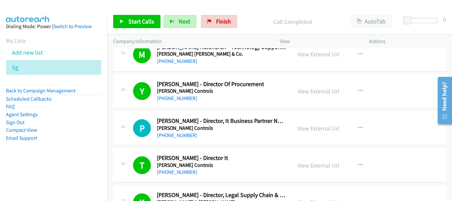
scroll to position [1902, 0]
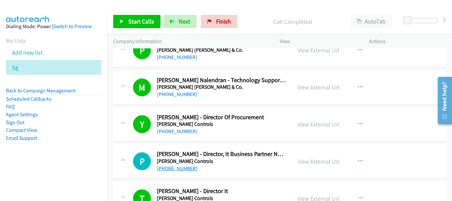
click at [177, 170] on link "+65 8168 1461" at bounding box center [177, 168] width 40 height 6
